Goal: Information Seeking & Learning: Check status

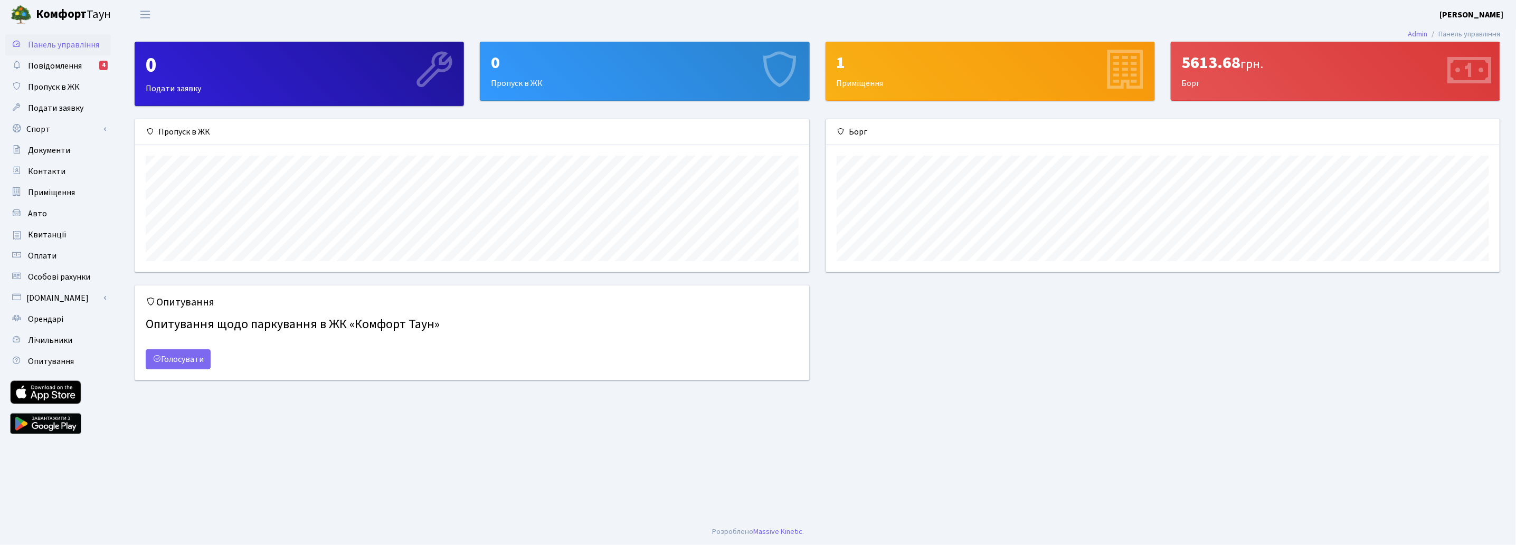
scroll to position [152, 674]
click at [48, 234] on span "Квитанції" at bounding box center [47, 235] width 39 height 12
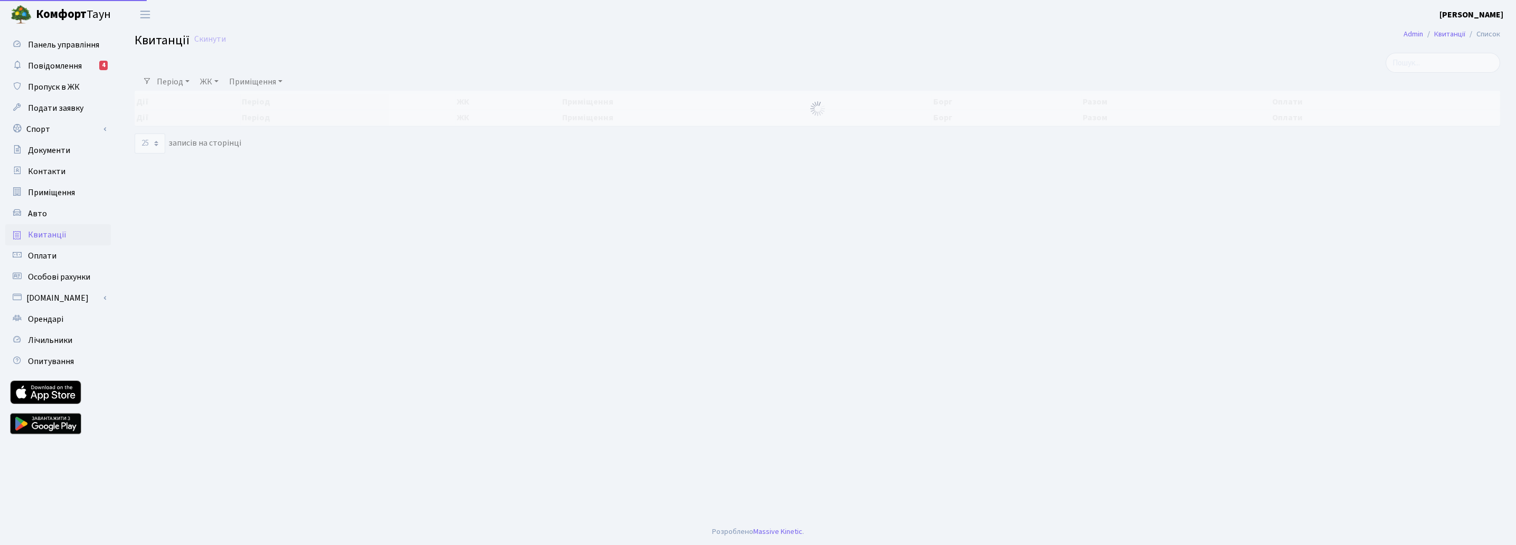
select select "25"
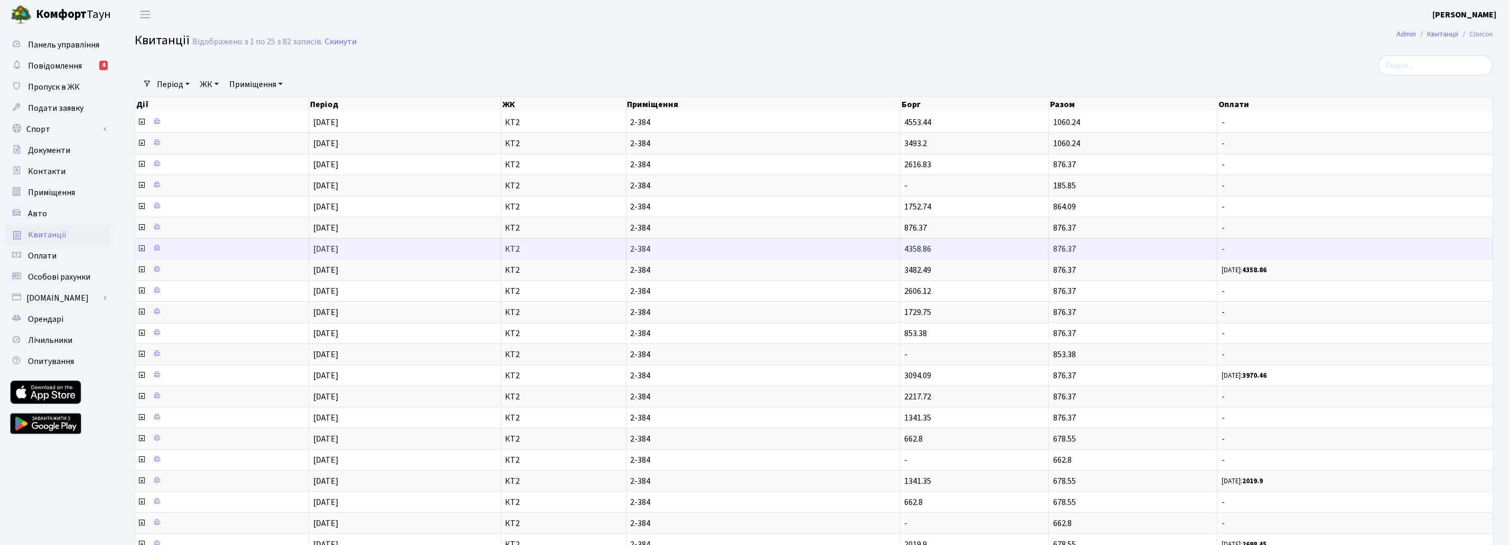
click at [143, 249] on icon at bounding box center [141, 248] width 8 height 8
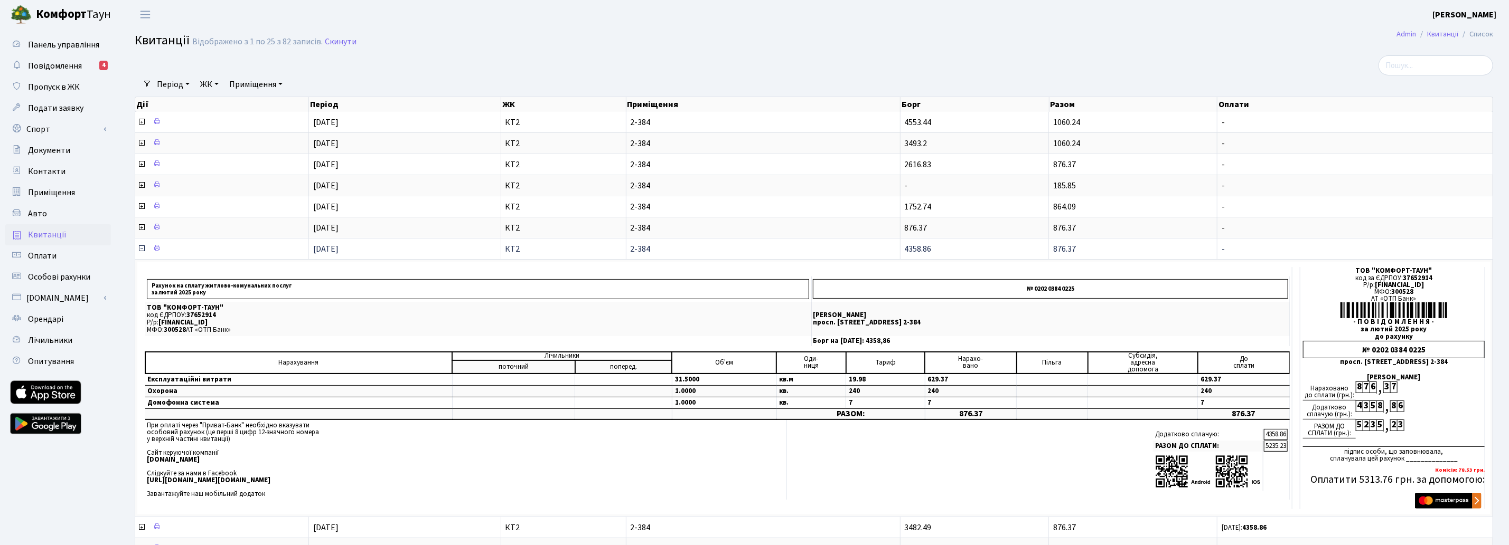
click at [143, 249] on icon at bounding box center [141, 248] width 8 height 8
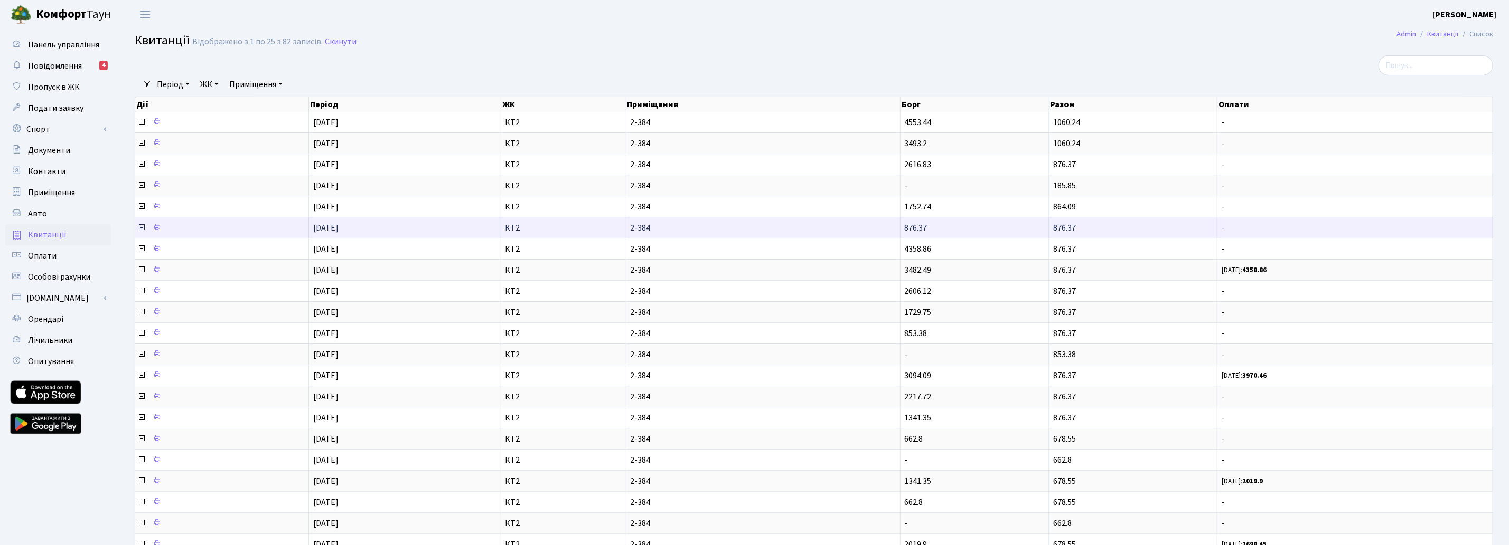
click at [141, 227] on icon at bounding box center [141, 227] width 8 height 8
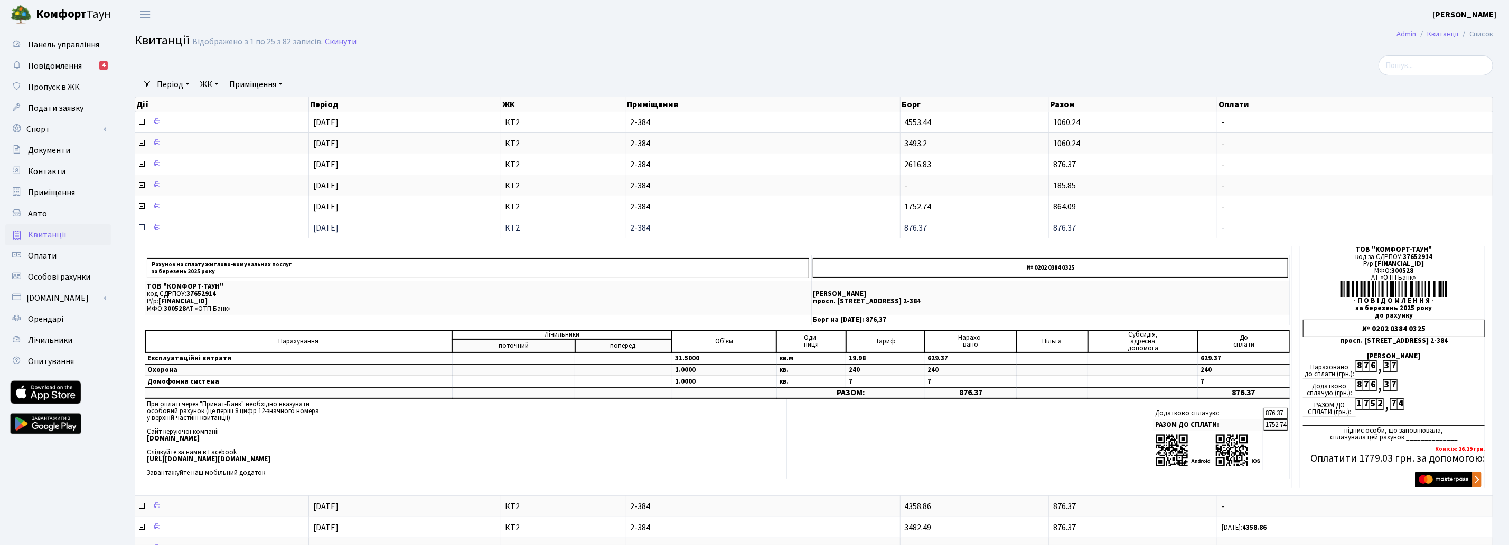
click at [141, 227] on icon at bounding box center [141, 227] width 8 height 8
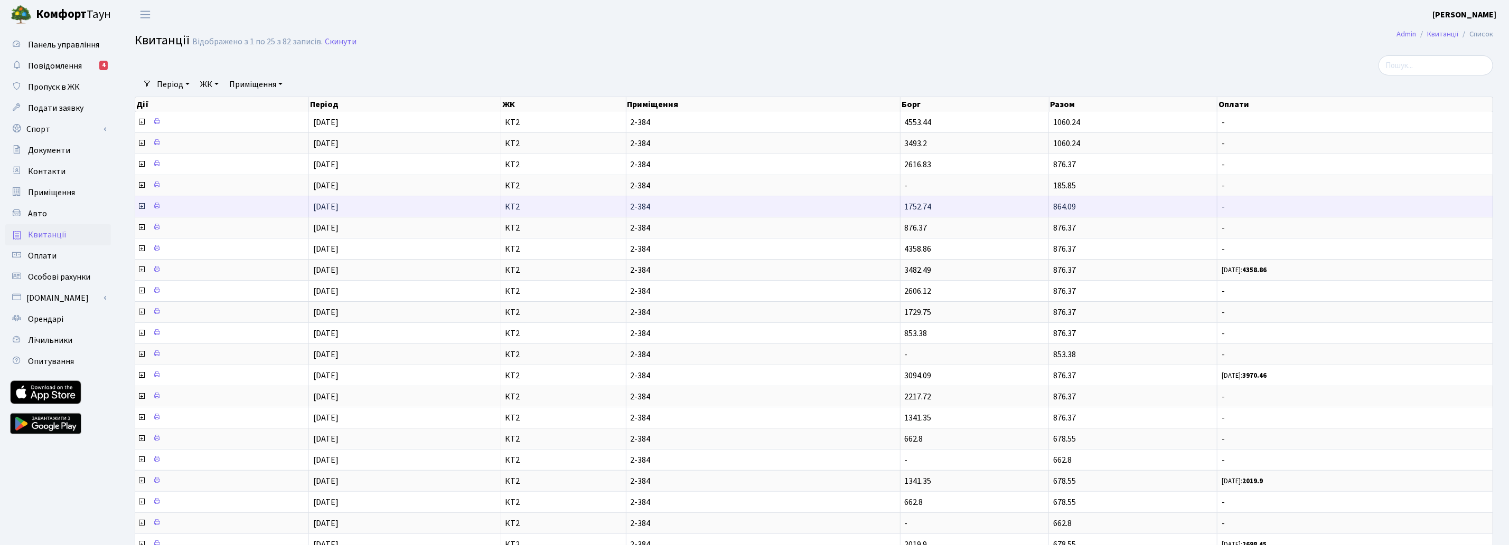
click at [138, 206] on icon at bounding box center [141, 206] width 8 height 8
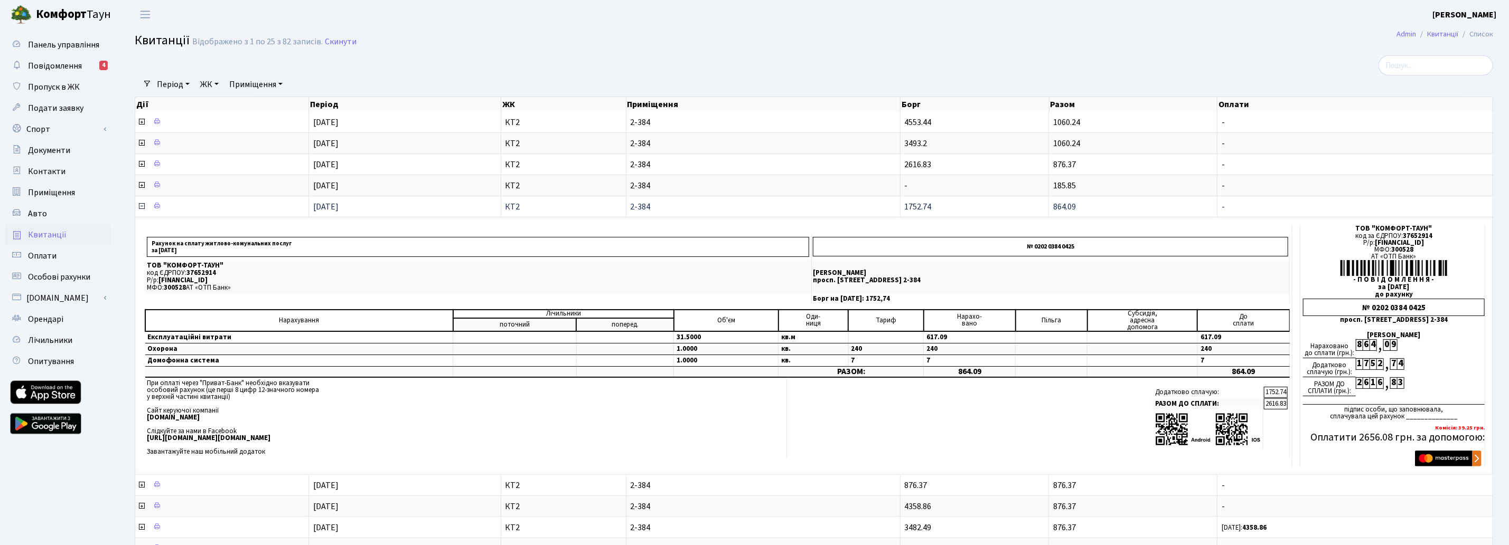
click at [138, 206] on icon at bounding box center [141, 206] width 8 height 8
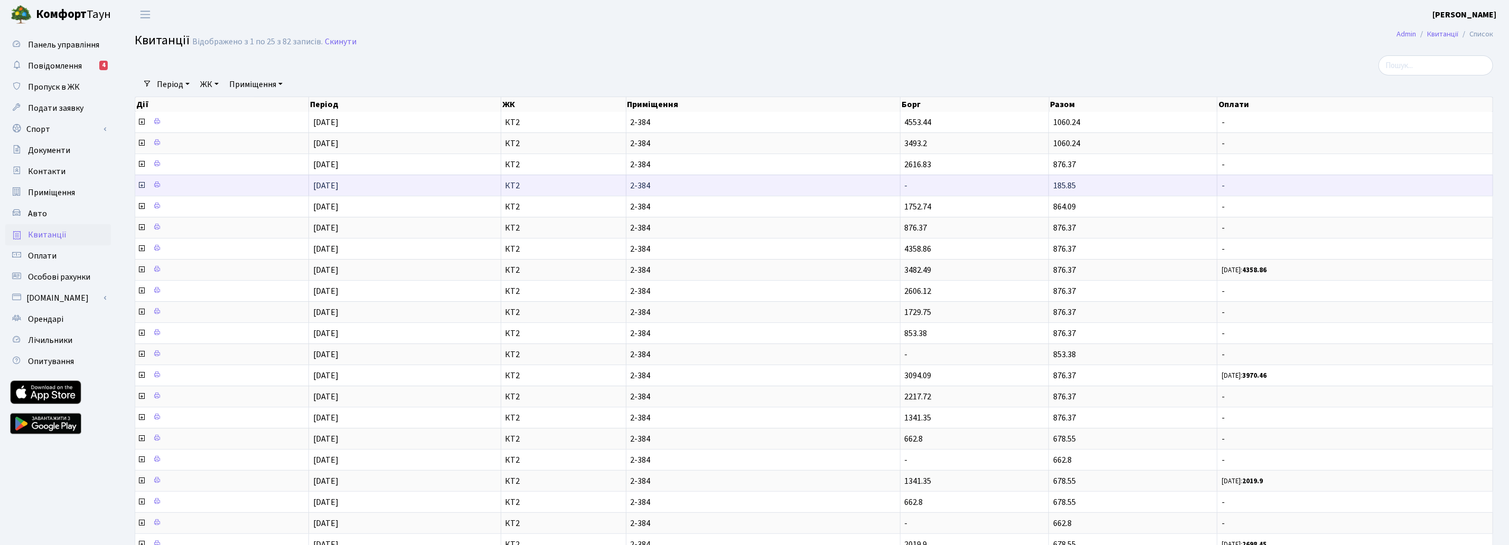
click at [141, 181] on icon at bounding box center [141, 185] width 8 height 8
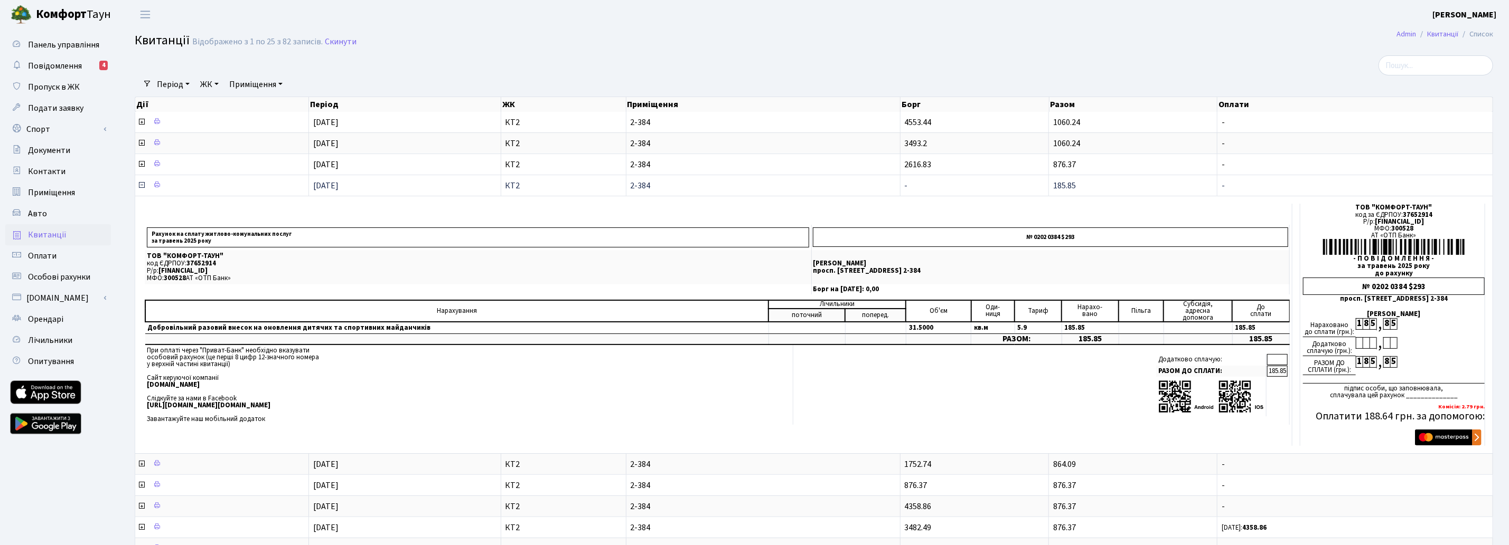
click at [141, 181] on icon at bounding box center [141, 185] width 8 height 8
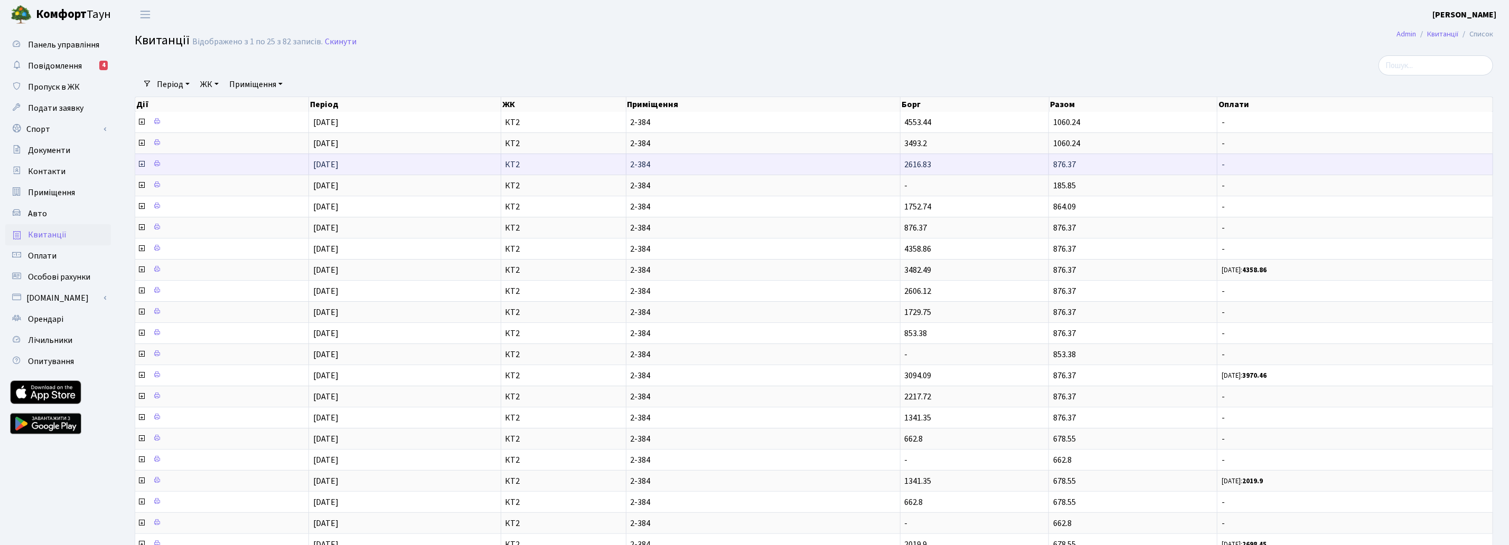
click at [139, 165] on icon at bounding box center [141, 164] width 8 height 8
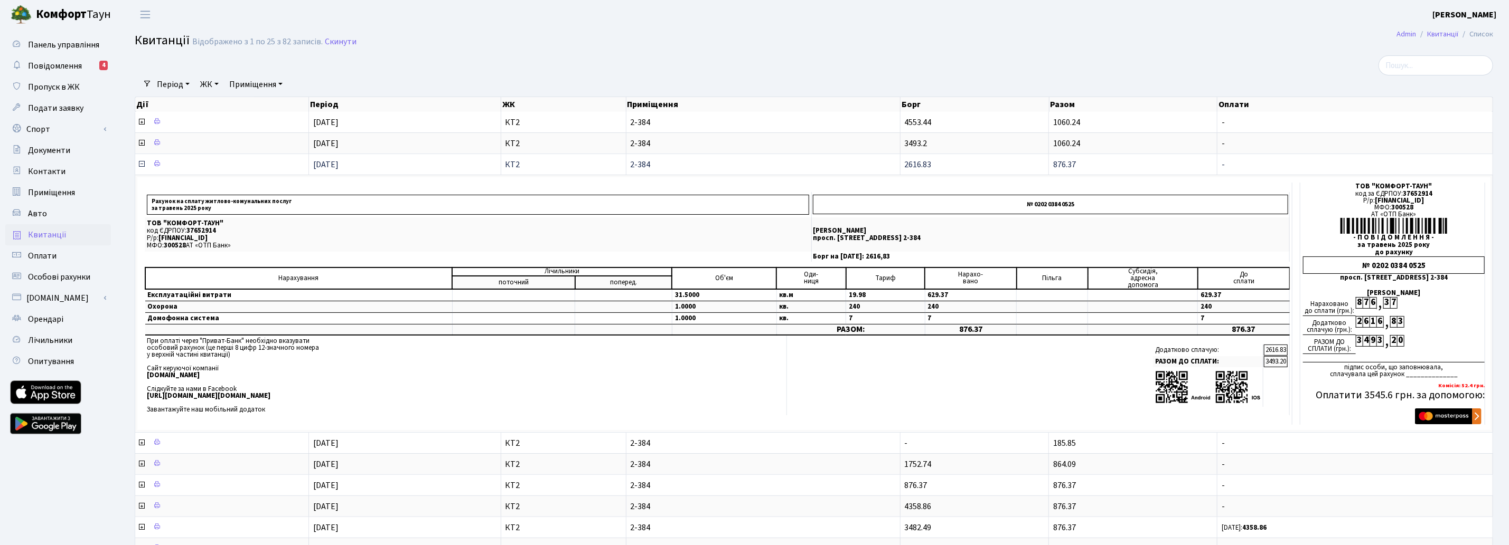
click at [139, 165] on icon at bounding box center [141, 164] width 8 height 8
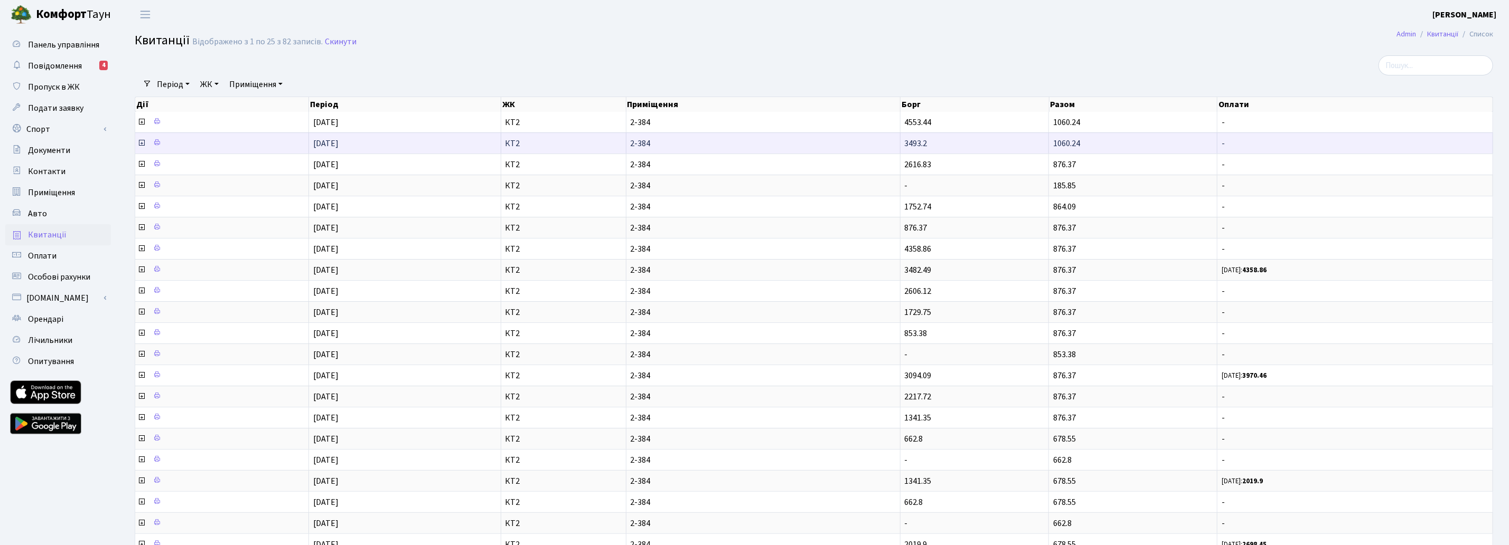
click at [141, 145] on icon at bounding box center [141, 143] width 8 height 8
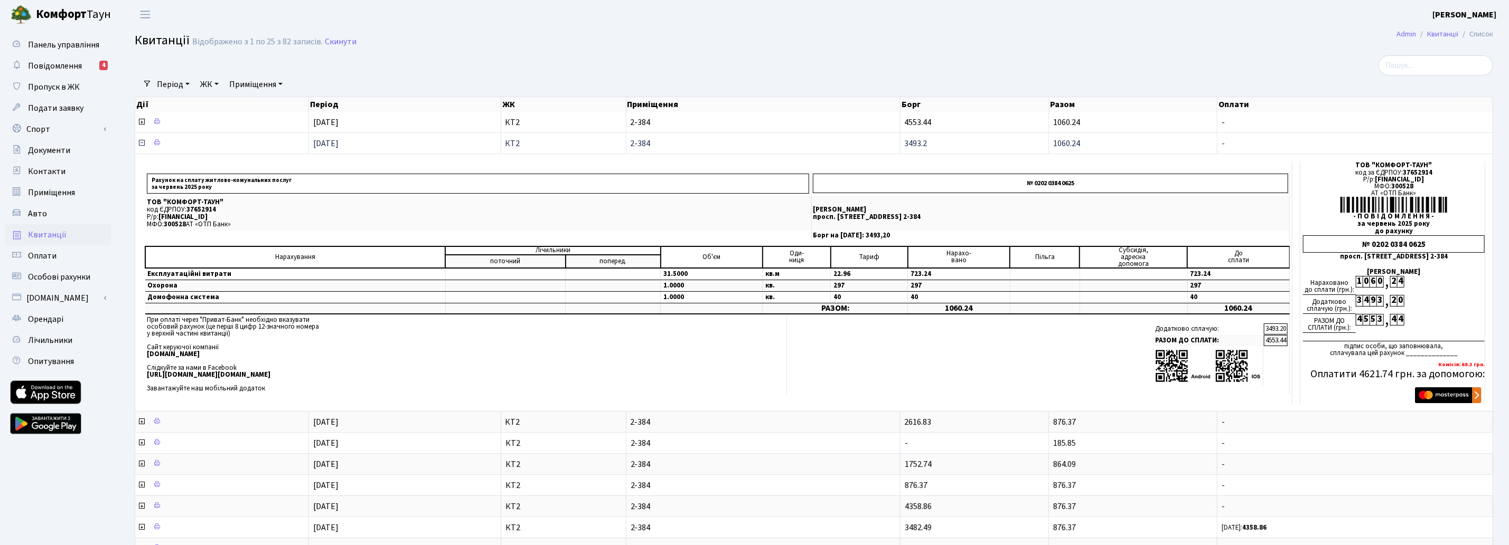
click at [141, 145] on icon at bounding box center [141, 143] width 8 height 8
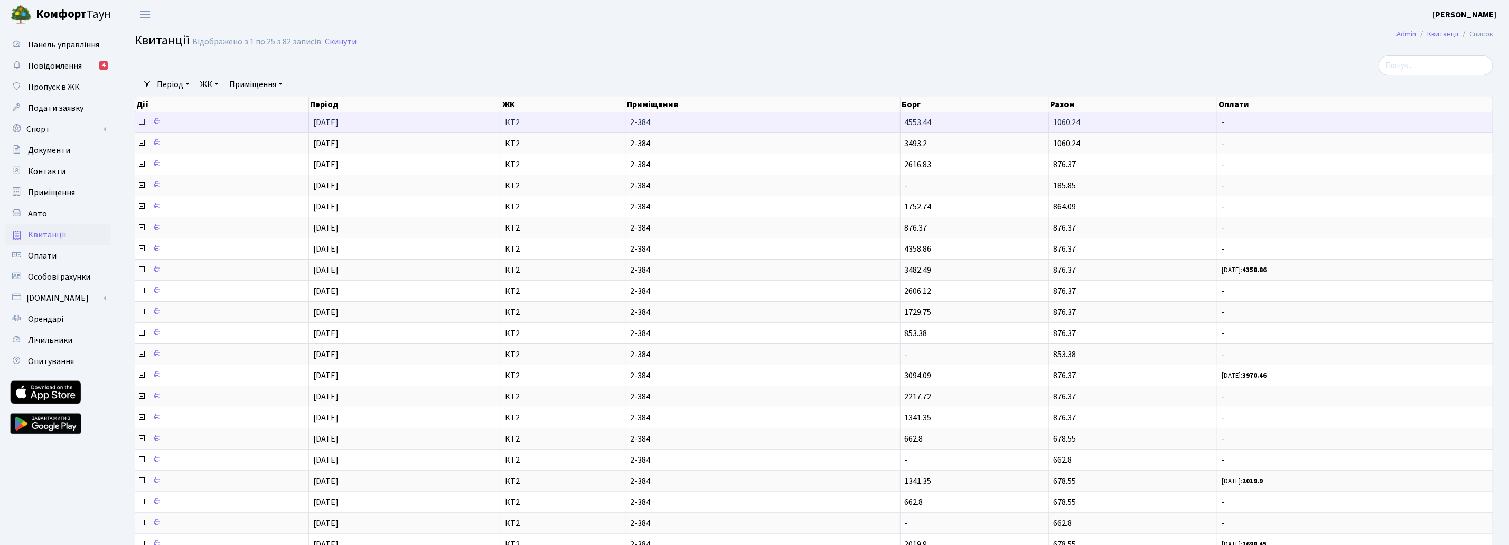
click at [141, 123] on icon at bounding box center [141, 122] width 8 height 8
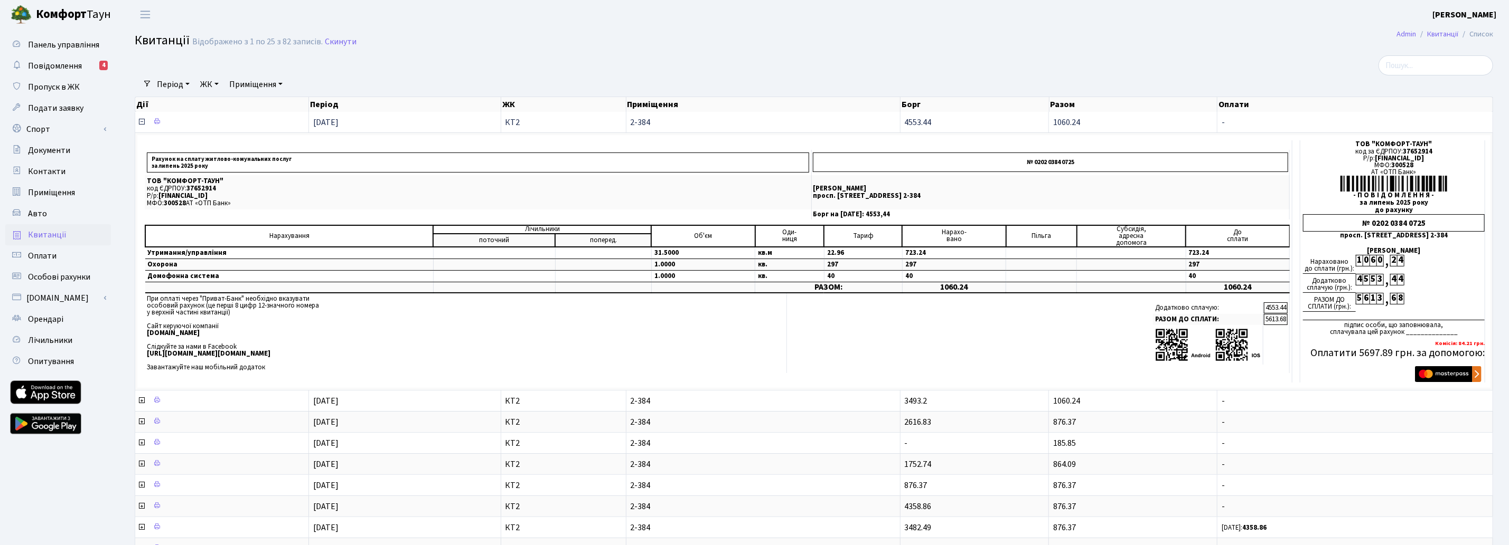
click at [141, 124] on icon at bounding box center [141, 122] width 8 height 8
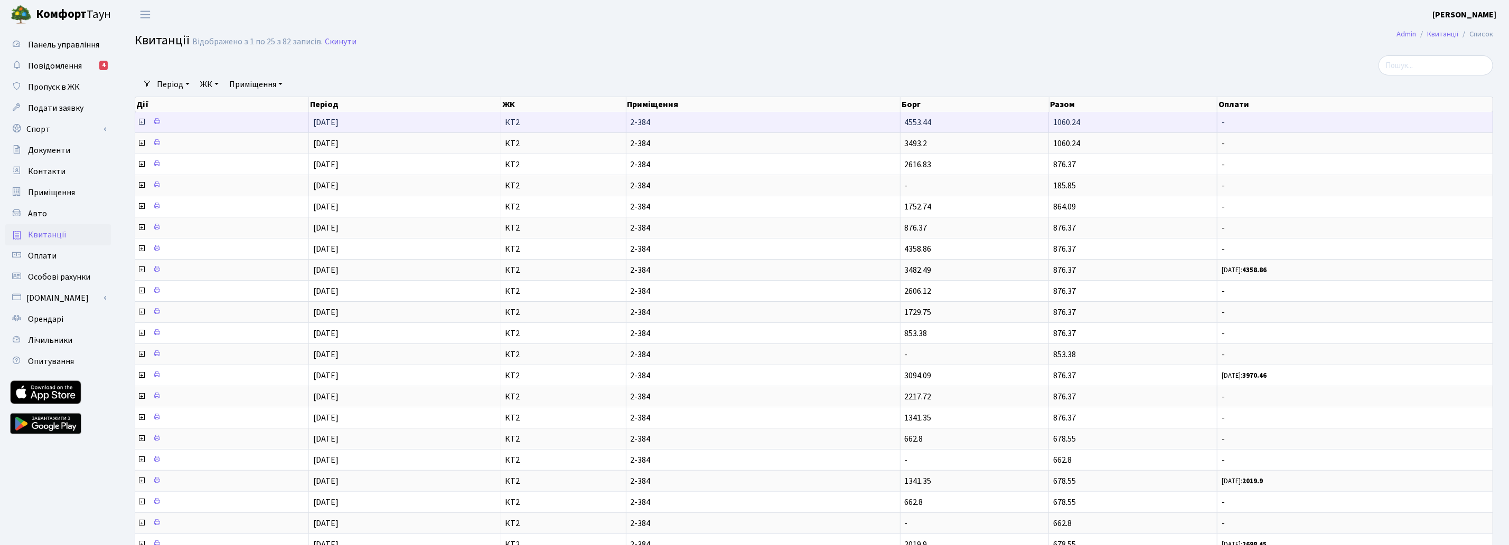
drag, startPoint x: 1053, startPoint y: 121, endPoint x: 993, endPoint y: 121, distance: 60.7
click at [993, 121] on tr "01.07.2025 КТ2 2-384 4553.44 1060.24 -" at bounding box center [814, 122] width 1358 height 21
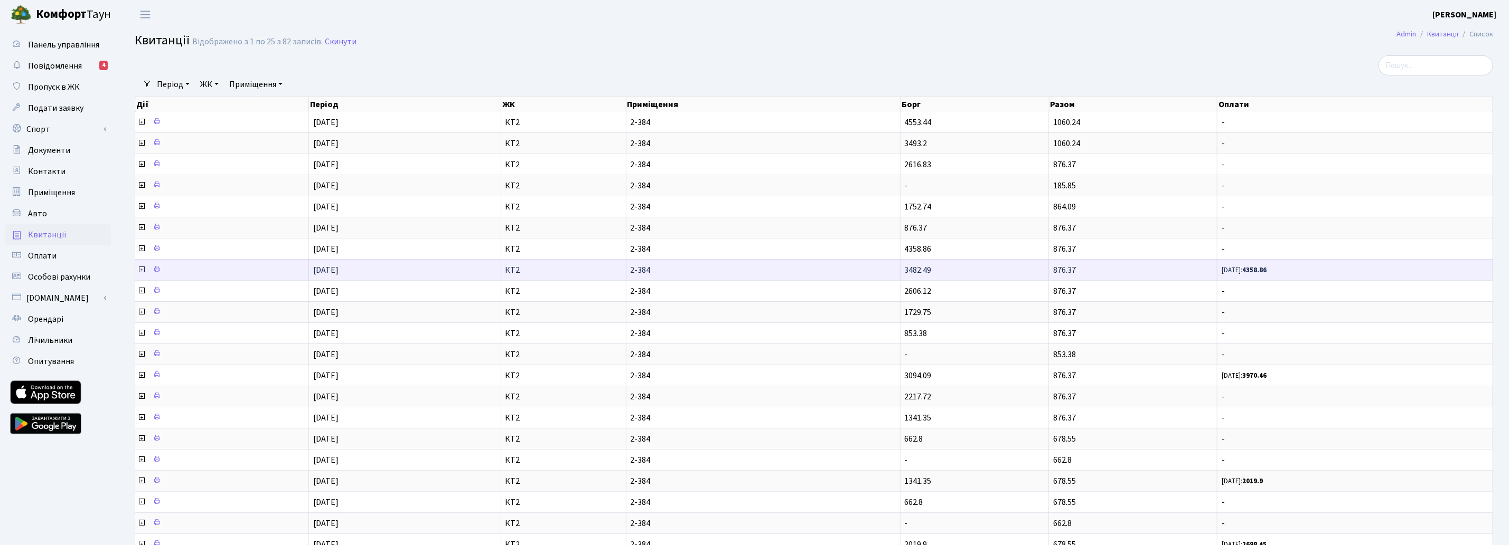
click at [139, 268] on icon at bounding box center [141, 270] width 8 height 8
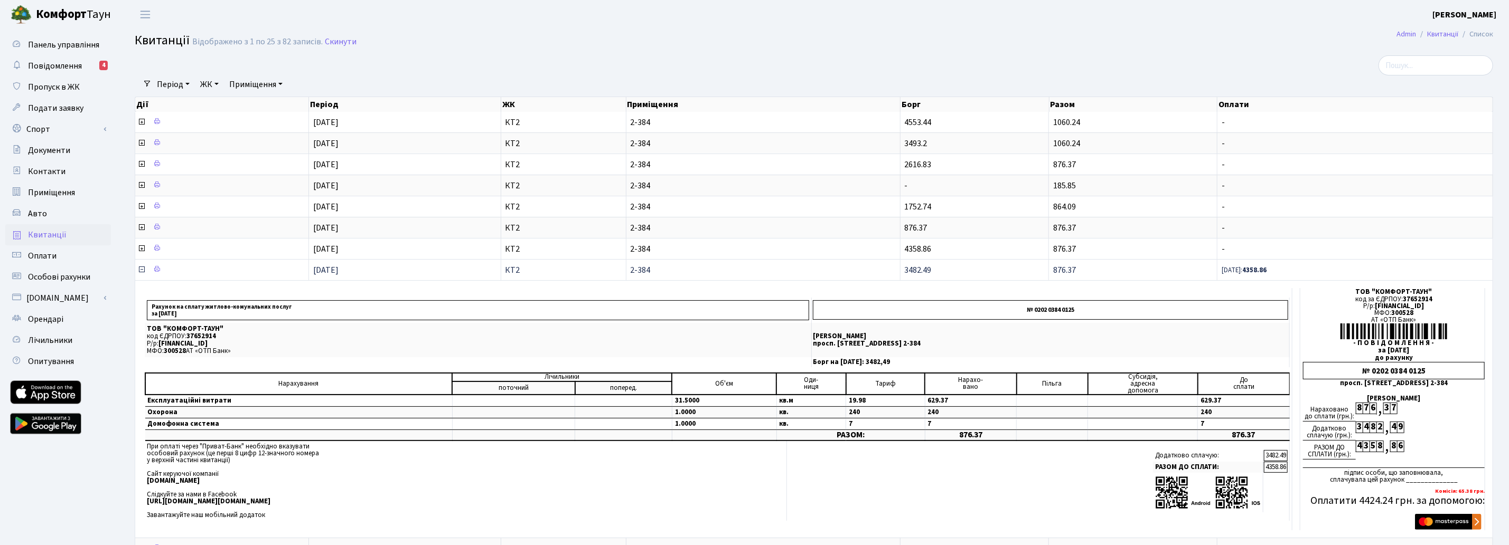
click at [140, 268] on icon at bounding box center [141, 270] width 8 height 8
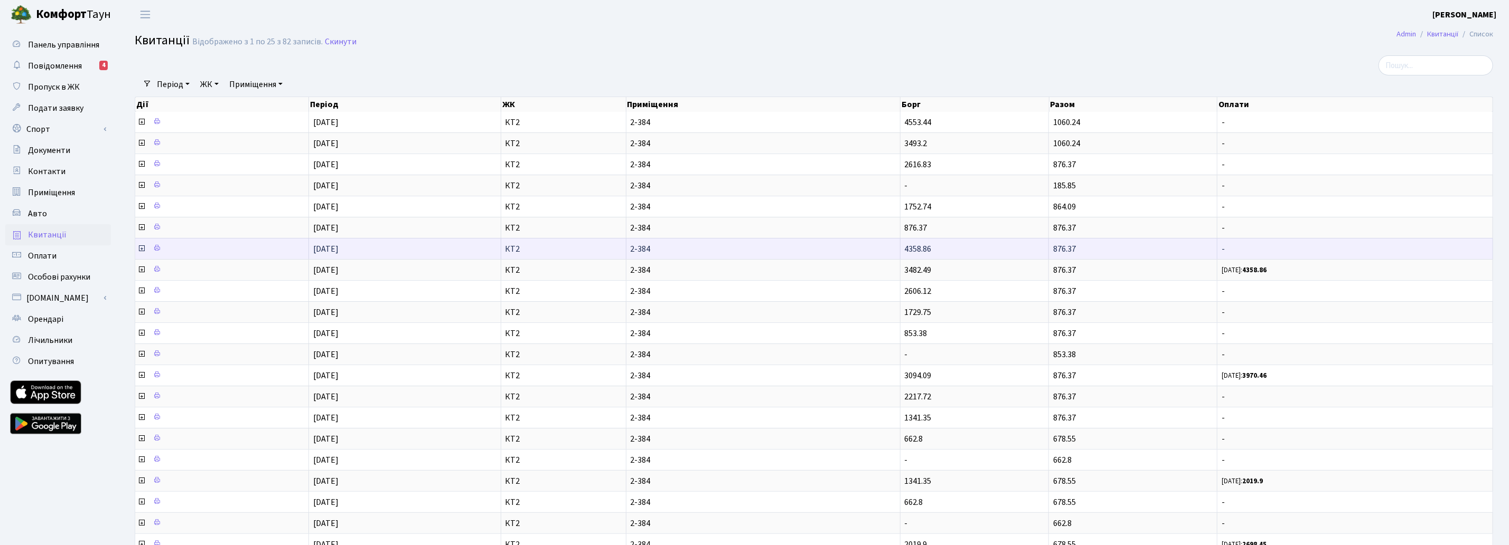
click at [140, 248] on icon at bounding box center [141, 248] width 8 height 8
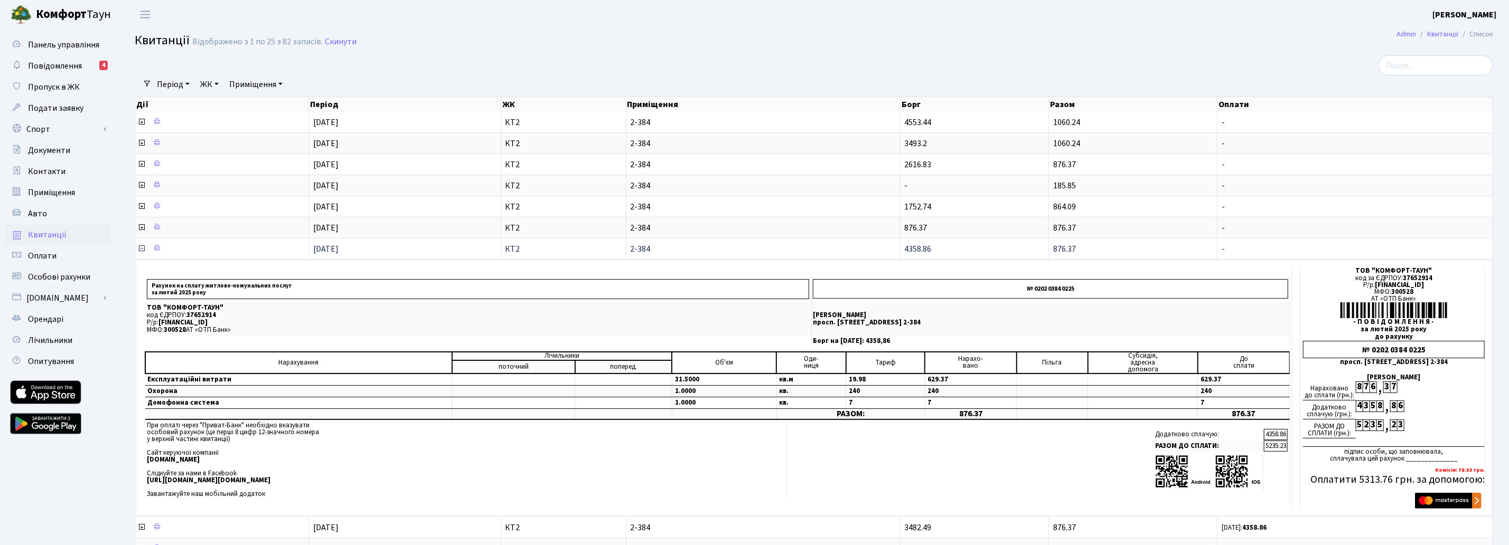
click at [140, 248] on icon at bounding box center [141, 248] width 8 height 8
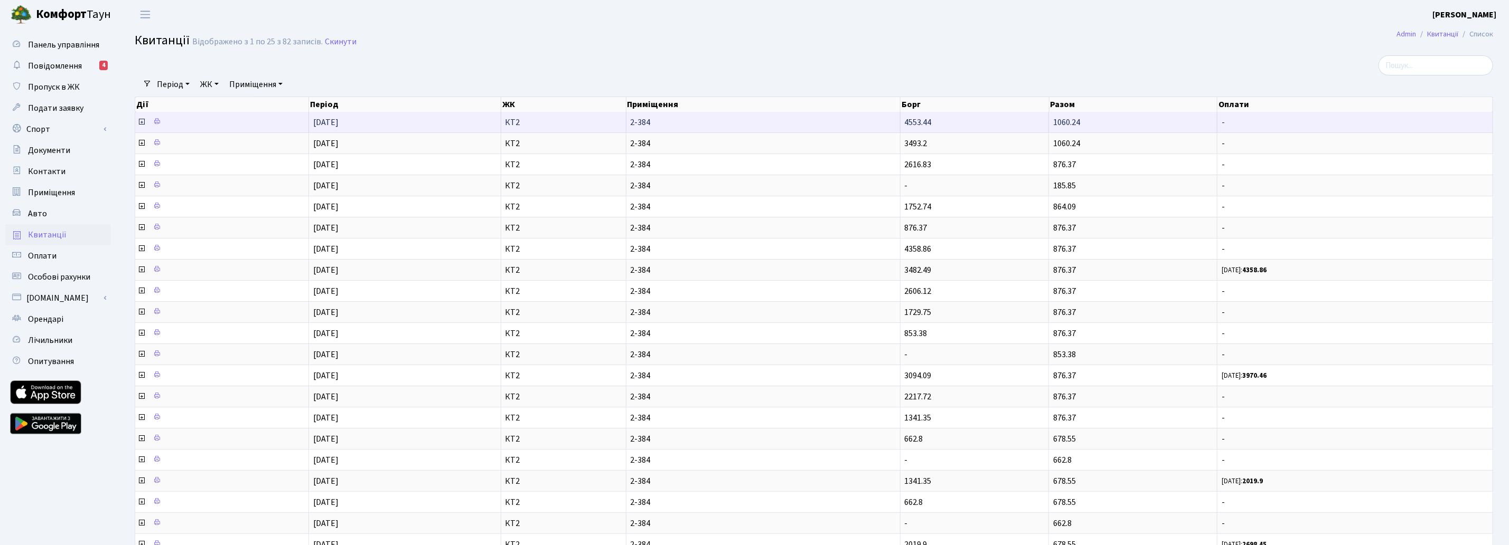
drag, startPoint x: 1084, startPoint y: 246, endPoint x: 1053, endPoint y: 121, distance: 127.8
click at [1053, 121] on tbody "01.07.2025 КТ2 2-384 4553.44 1060.24 - 01.06.2025 3493.2 1060.24 -" at bounding box center [814, 375] width 1358 height 527
copy tbody "1060.24 - 01.06.2025 КТ2 2-384 3493.2 1060.24 - 01.05.2025 КТ2 2-384 2616.83 87…"
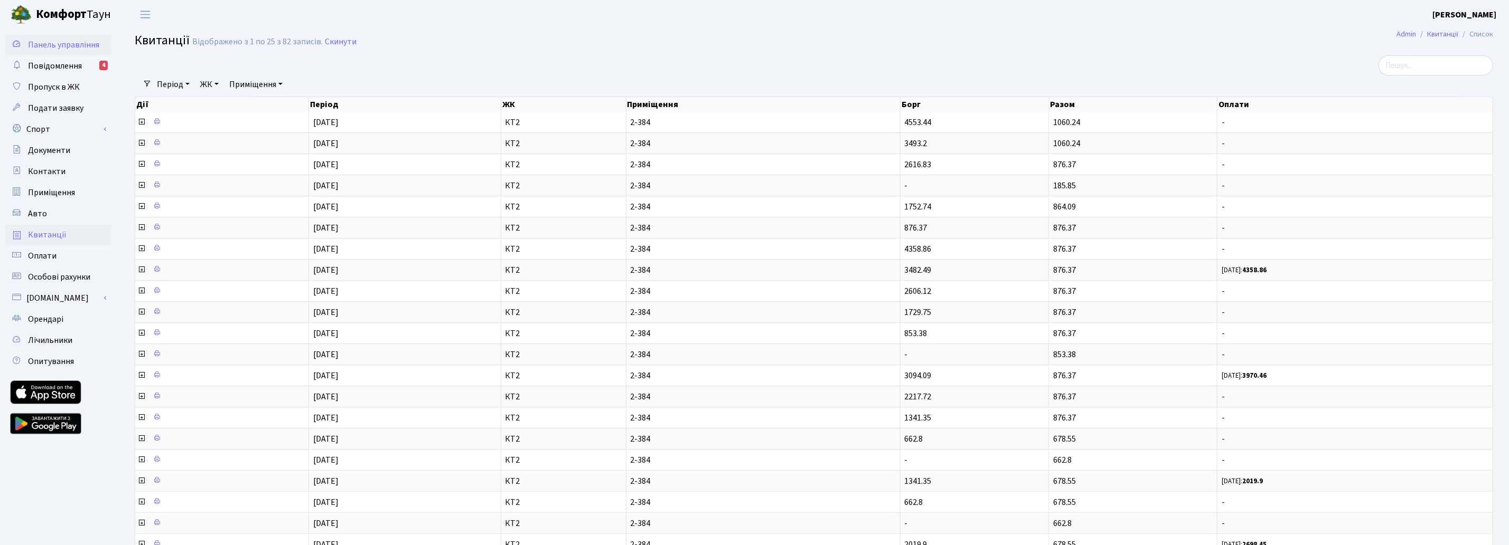
click at [63, 44] on span "Панель управління" at bounding box center [63, 45] width 71 height 12
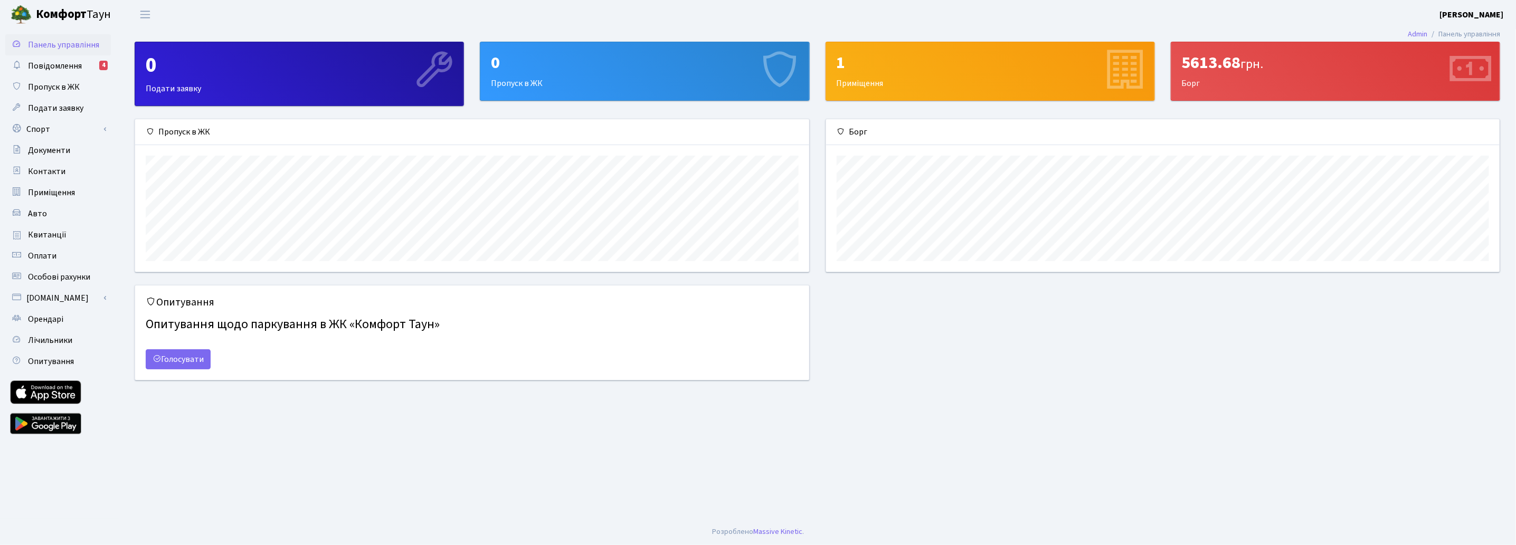
scroll to position [152, 674]
click at [44, 233] on span "Квитанції" at bounding box center [47, 235] width 39 height 12
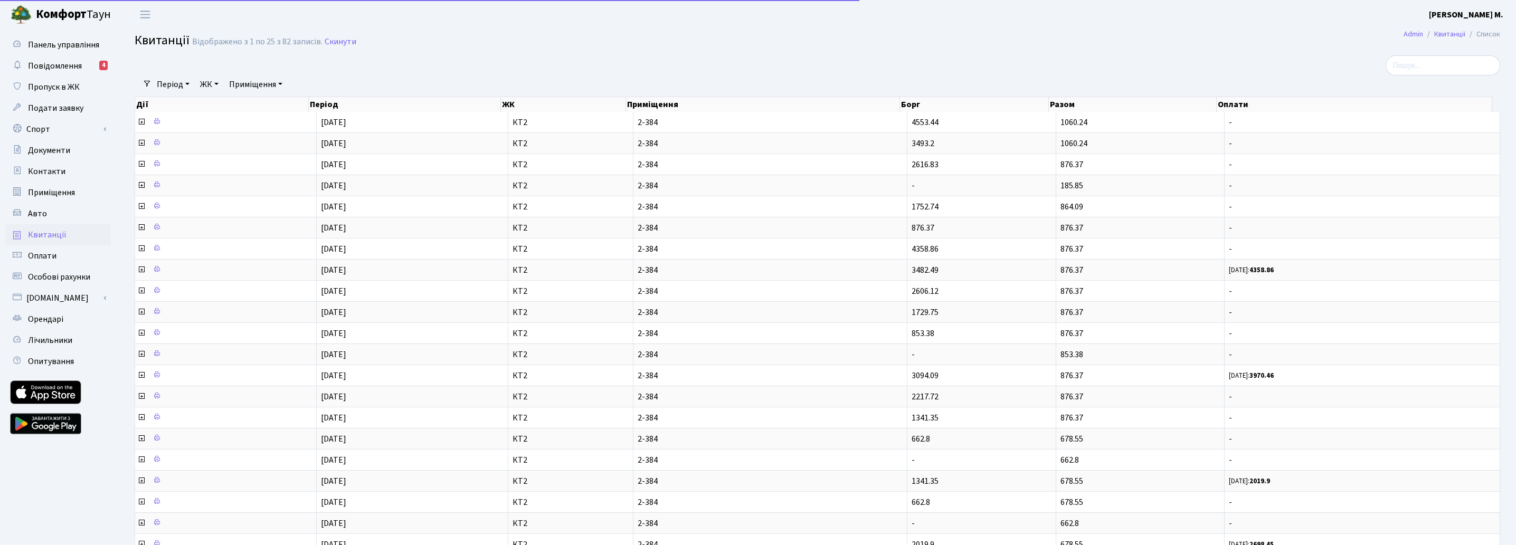
select select "25"
click at [50, 40] on span "Панель управління" at bounding box center [63, 45] width 71 height 12
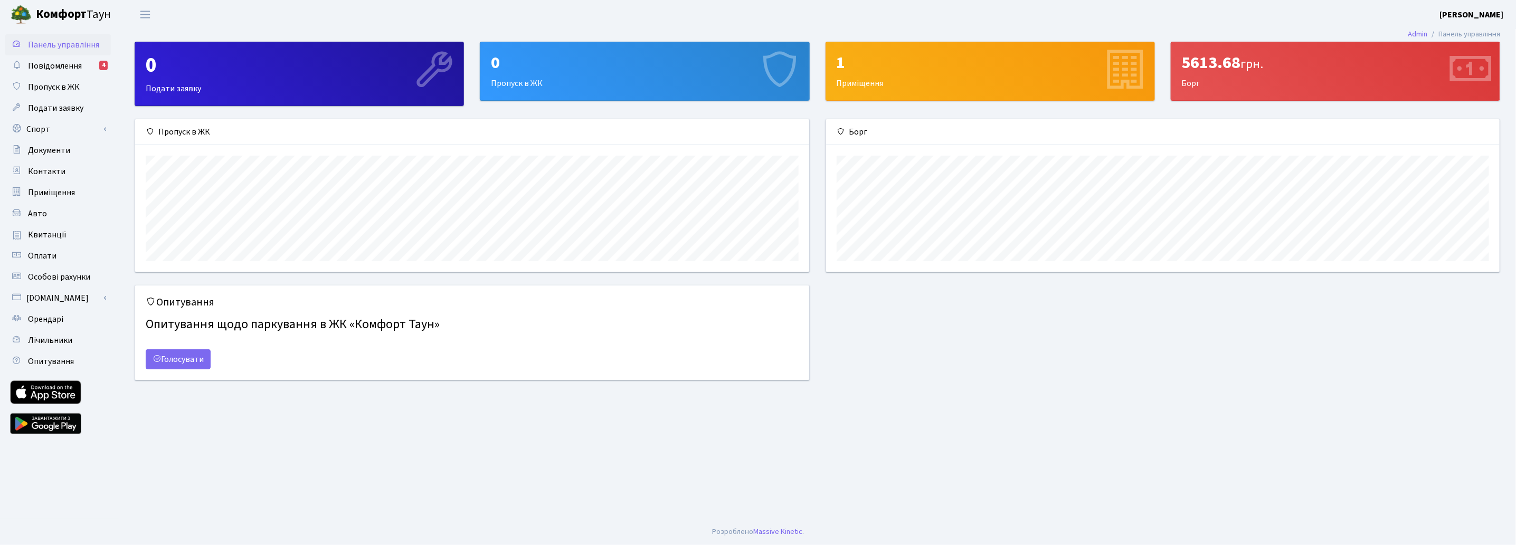
scroll to position [152, 674]
drag, startPoint x: 1184, startPoint y: 58, endPoint x: 1240, endPoint y: 63, distance: 56.8
click at [1240, 63] on div "5613.68 грн." at bounding box center [1335, 63] width 307 height 20
copy div "5613.68"
click at [42, 231] on span "Квитанції" at bounding box center [47, 235] width 39 height 12
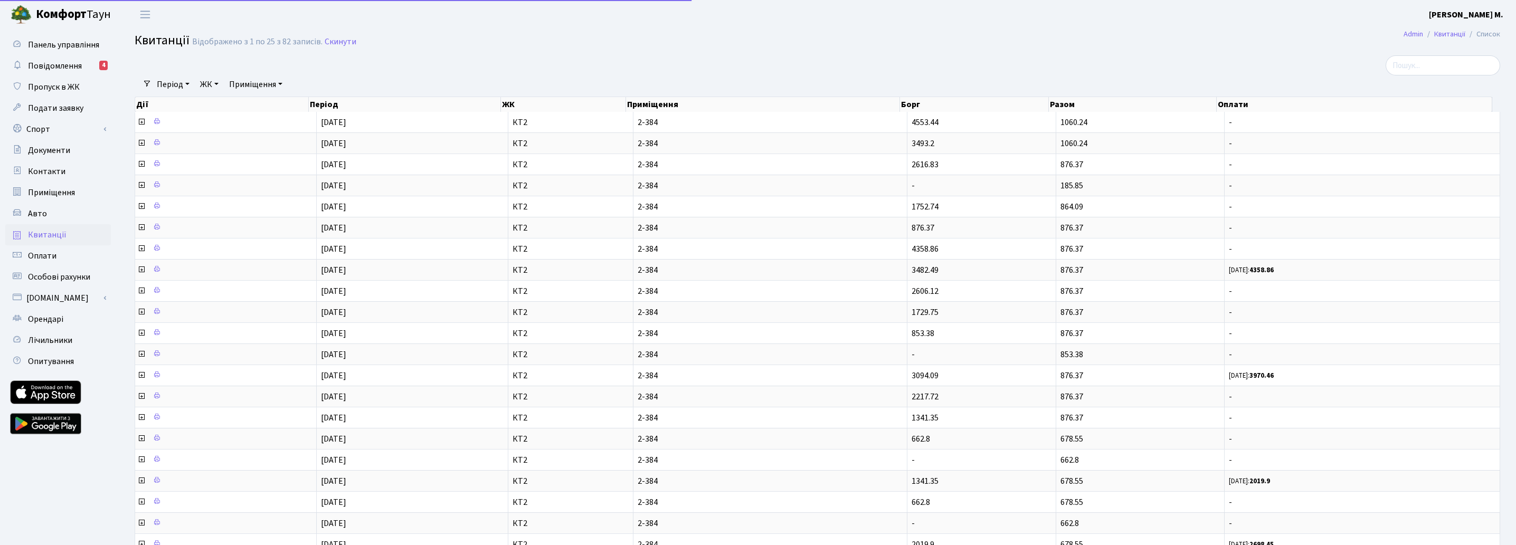
select select "25"
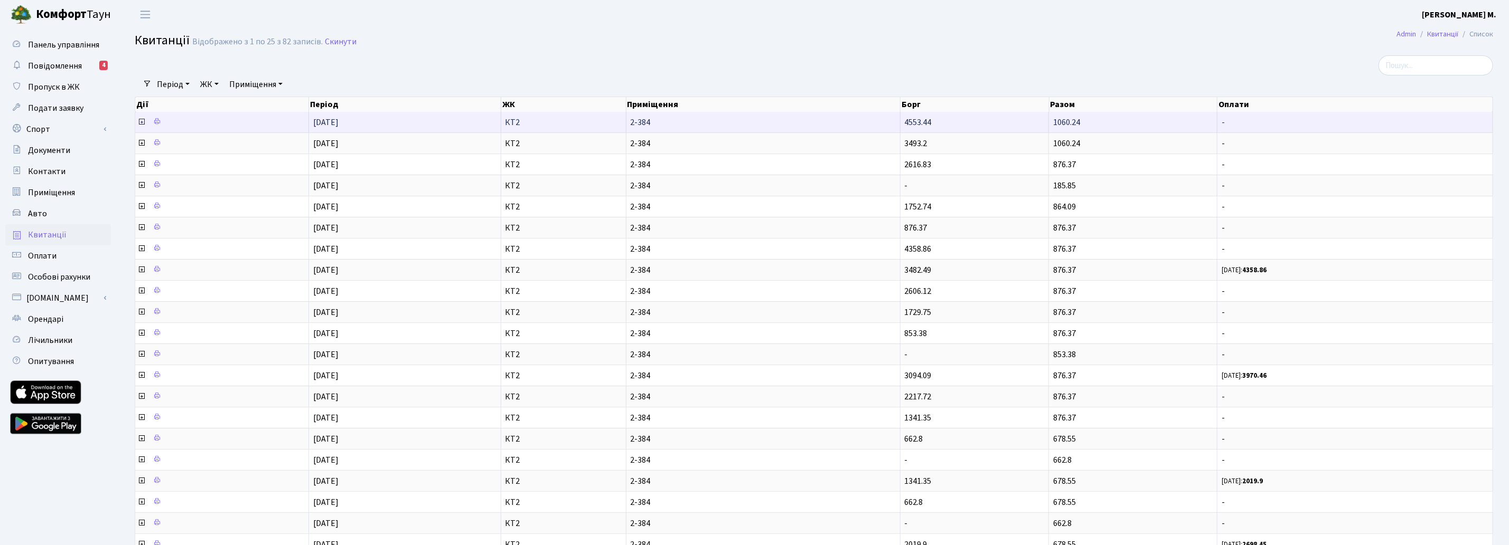
click at [140, 121] on icon at bounding box center [141, 122] width 8 height 8
